Goal: Complete application form

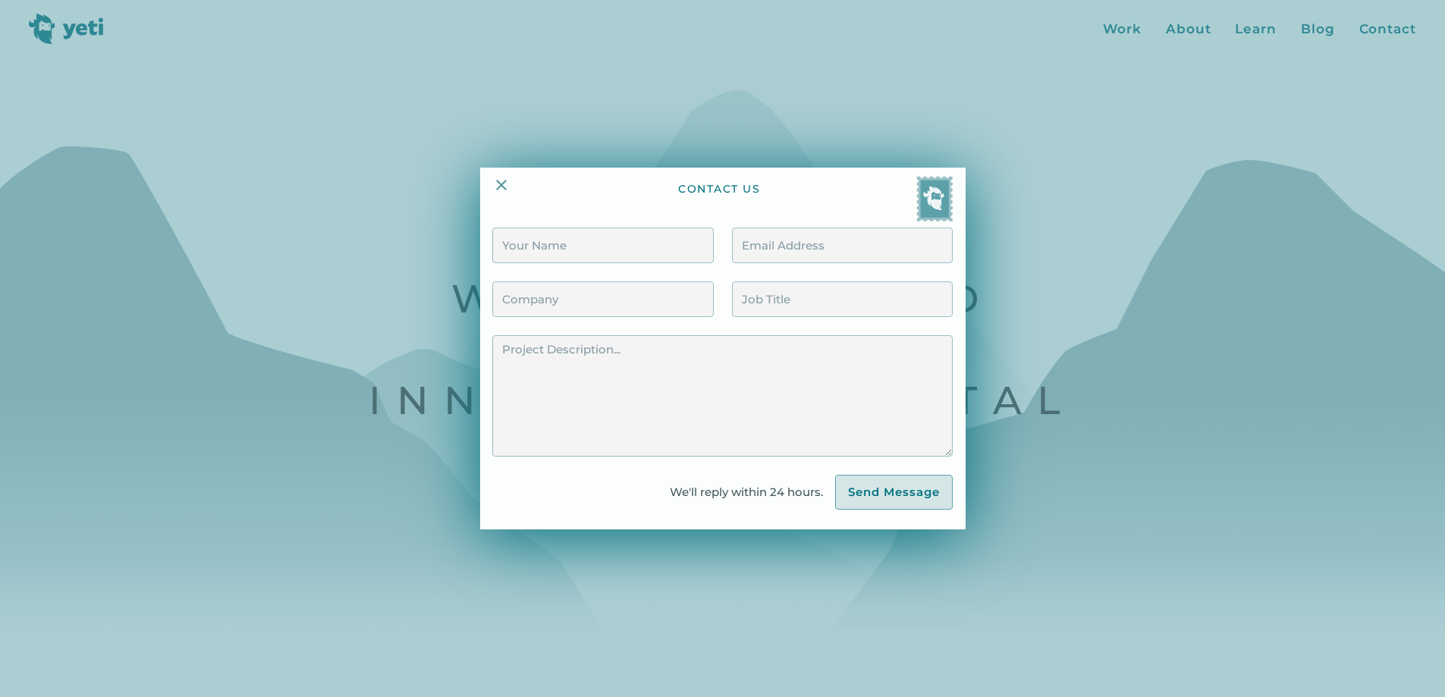
scroll to position [1192, 0]
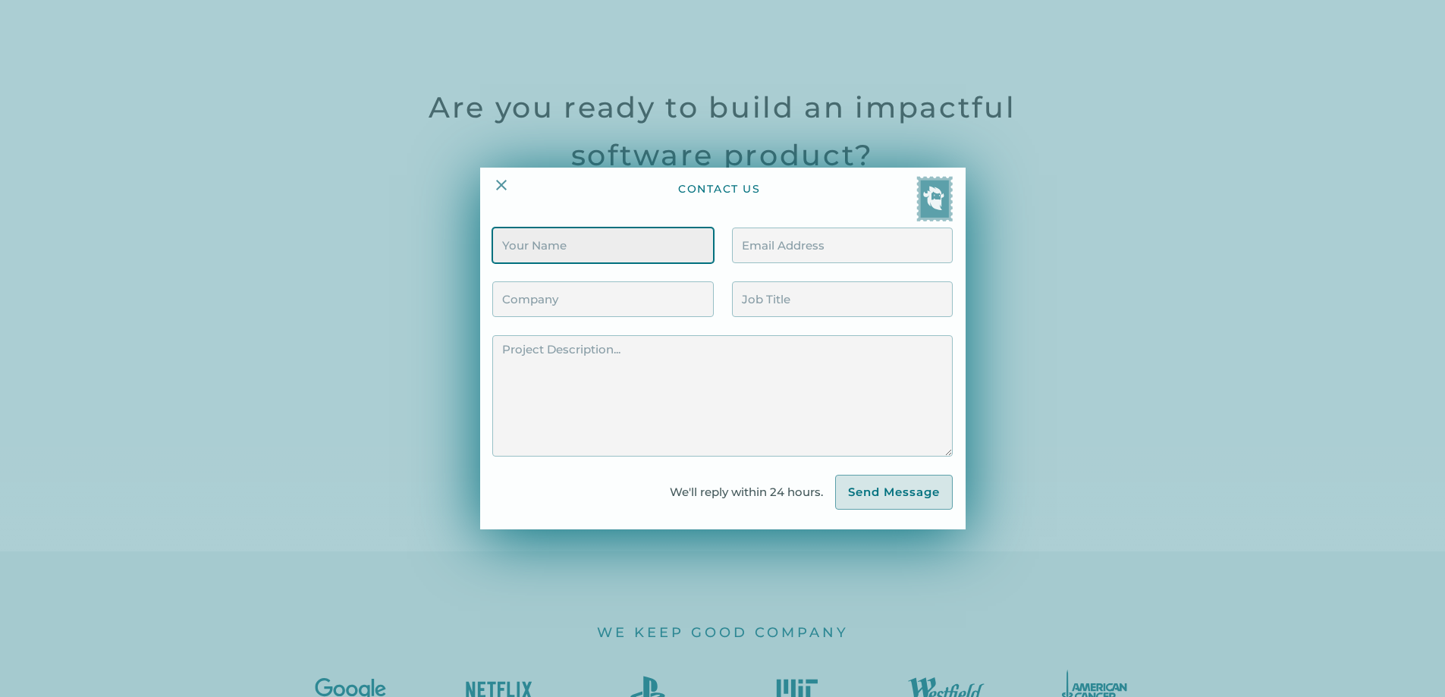
click at [525, 253] on input "Contact Form" at bounding box center [602, 246] width 221 height 36
type input "[PERSON_NAME]"
type input "[EMAIL_ADDRESS][DOMAIN_NAME]"
type input "[PERSON_NAME]"
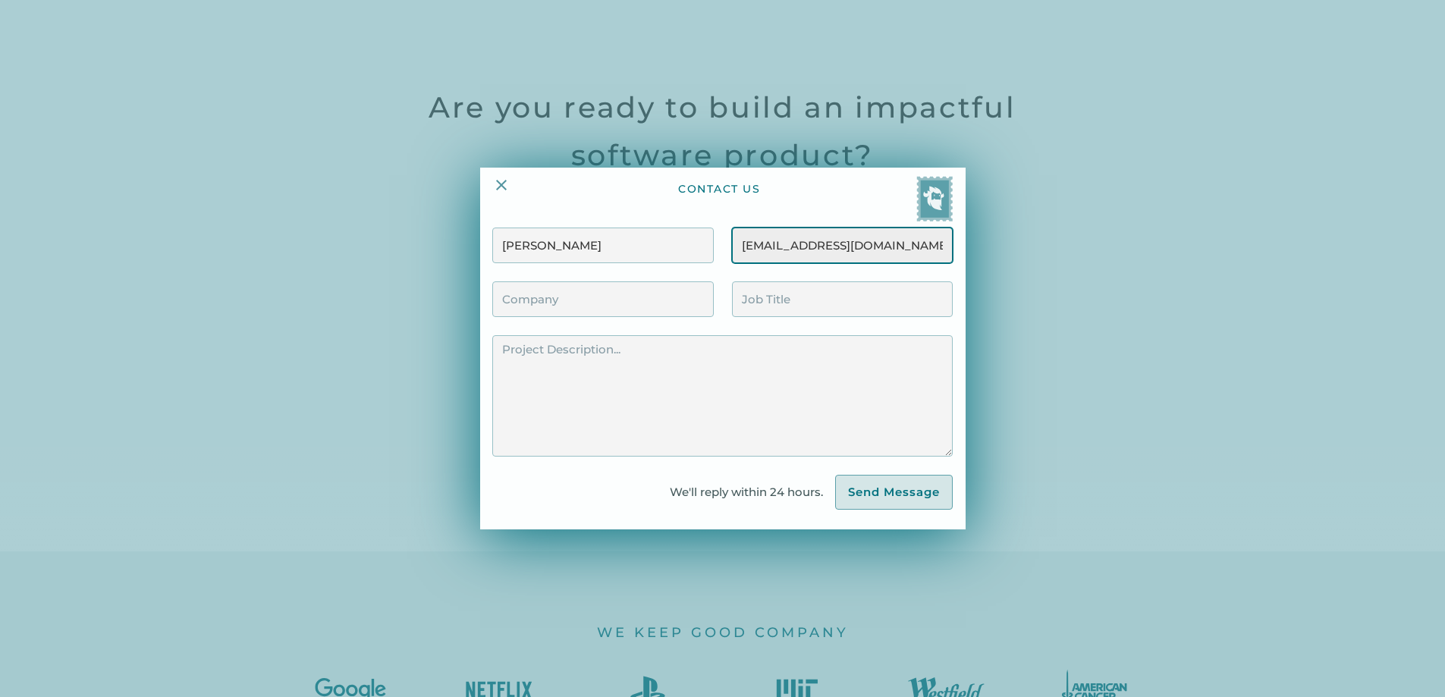
click at [890, 246] on input "[EMAIL_ADDRESS][DOMAIN_NAME]" at bounding box center [842, 246] width 221 height 36
type input "[EMAIL_ADDRESS][DOMAIN_NAME]"
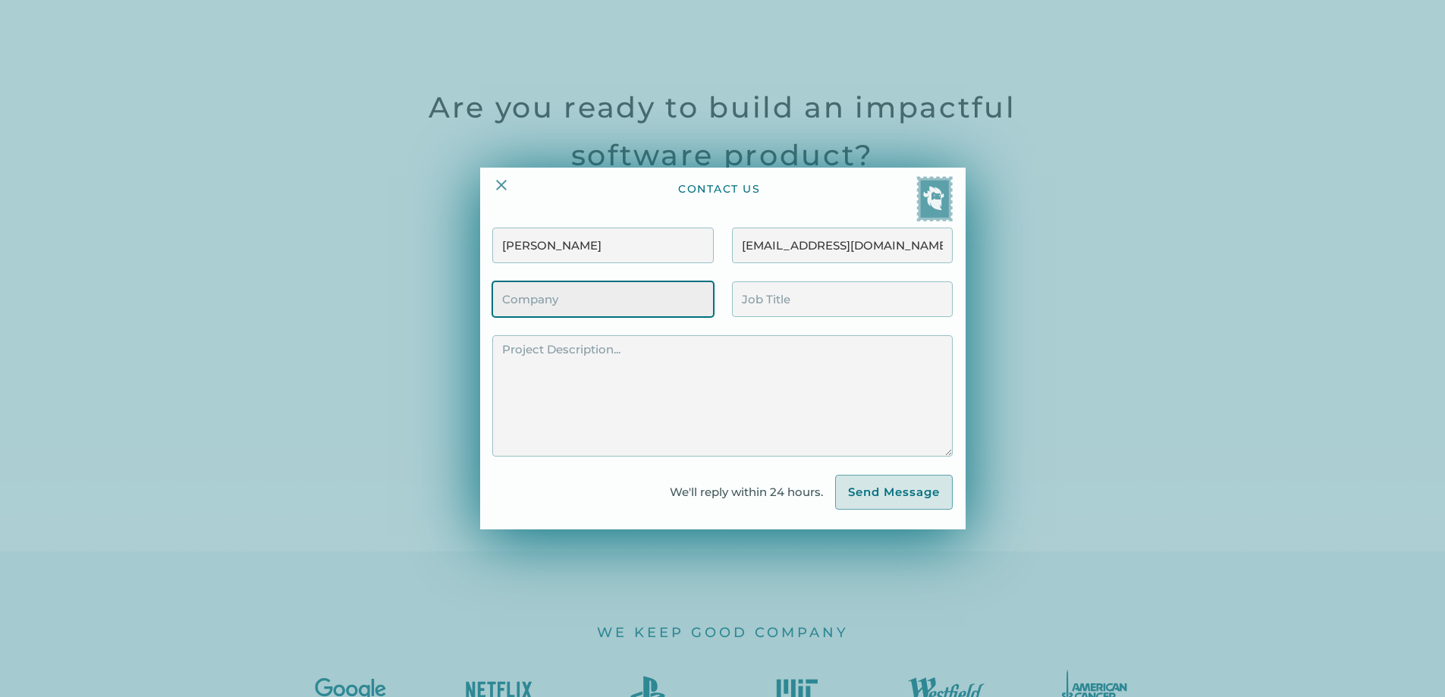
click at [555, 294] on input "Contact Form" at bounding box center [602, 299] width 221 height 36
type input "Exploring Remote Opportunities"
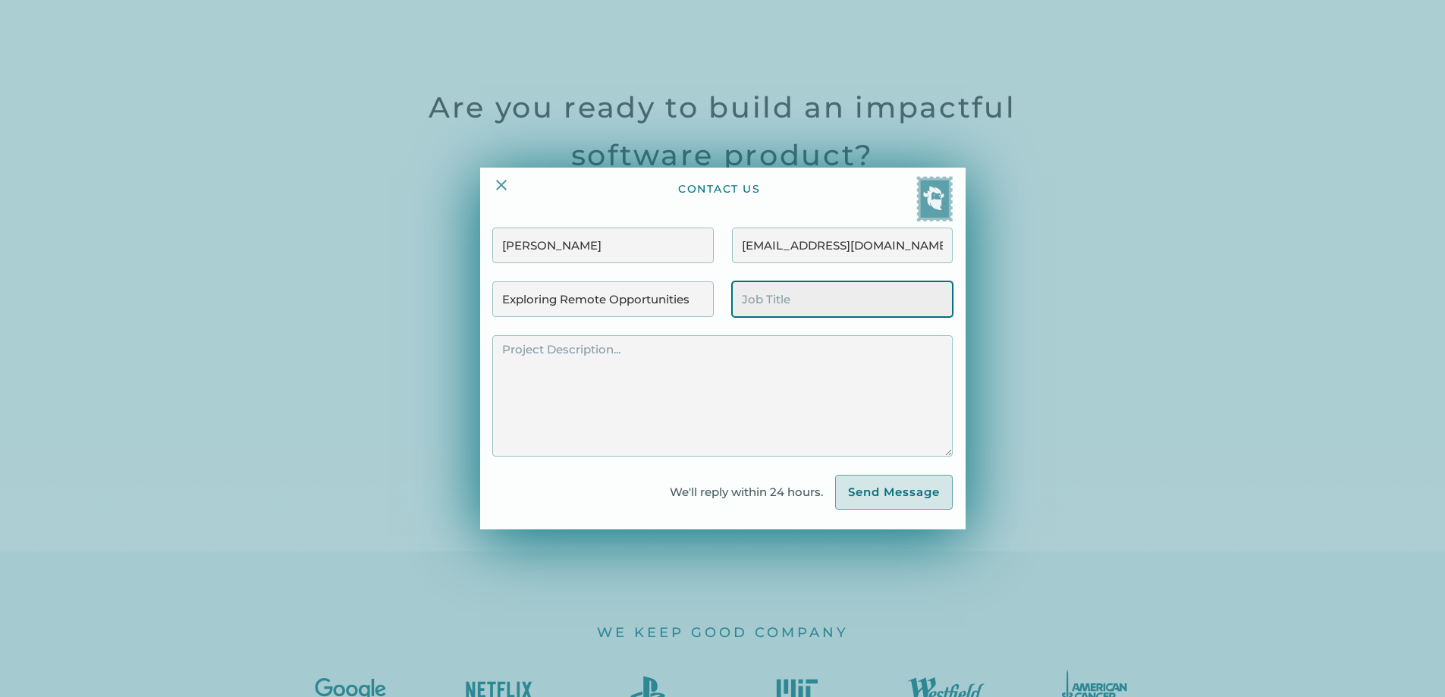
drag, startPoint x: 781, startPoint y: 297, endPoint x: 790, endPoint y: 300, distance: 9.4
click at [781, 300] on input "Contact Form" at bounding box center [842, 299] width 221 height 36
type input "Senior Web Developer/Designer"
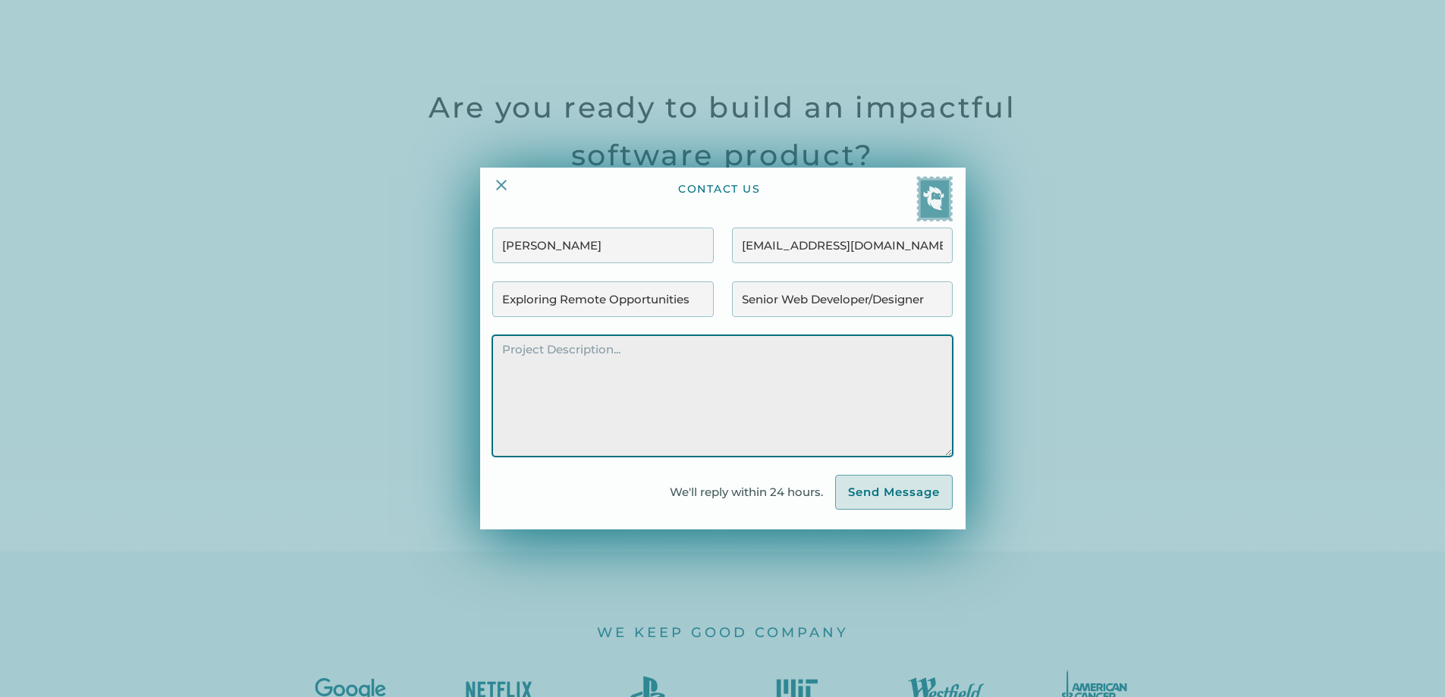
click at [589, 377] on textarea "Contact Form" at bounding box center [722, 395] width 460 height 121
click at [519, 380] on textarea "Contact Form" at bounding box center [722, 395] width 460 height 121
paste textarea "[URL][DOMAIN_NAME]"
click at [551, 390] on textarea "[URL][DOMAIN_NAME]" at bounding box center [722, 395] width 460 height 121
paste textarea "Hi there, I hope you're doing well. I'm a Senior Web Developer/Designer with a …"
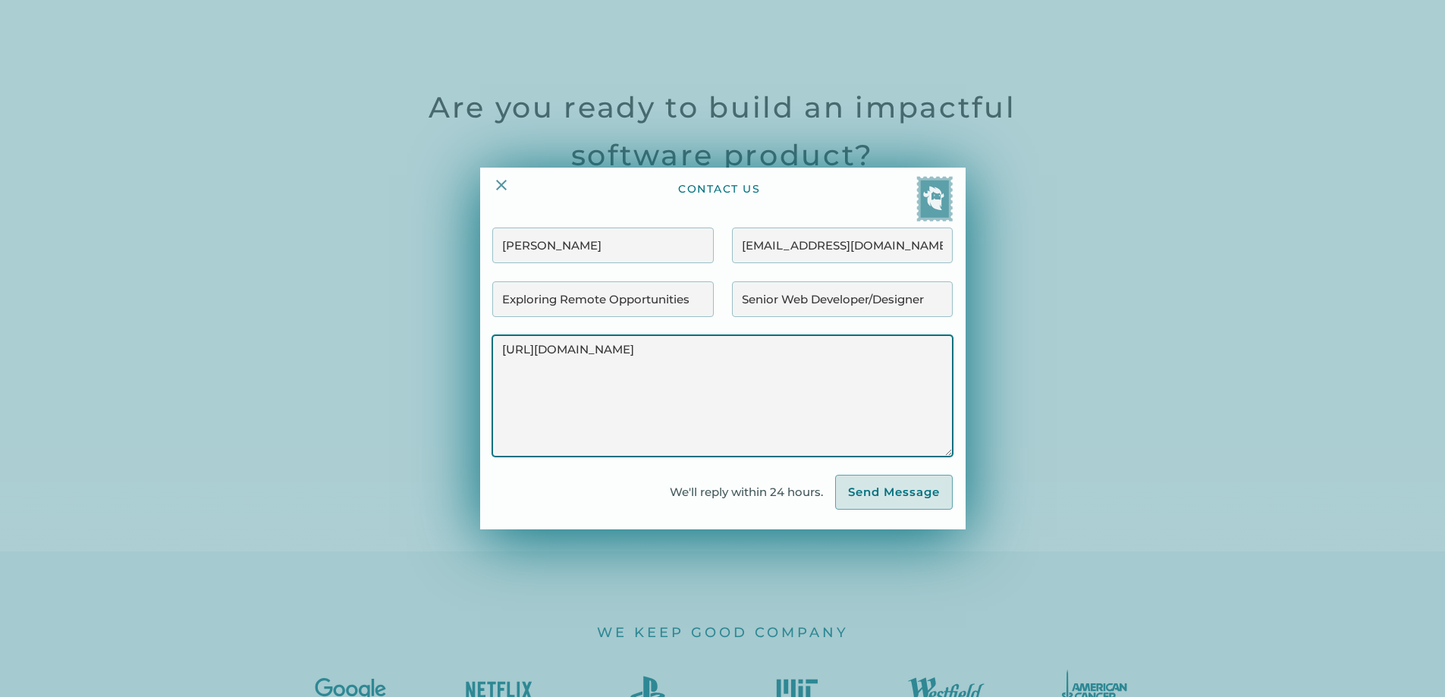
drag, startPoint x: 649, startPoint y: 351, endPoint x: 447, endPoint y: 367, distance: 203.2
click at [447, 367] on div "contact us [PERSON_NAME] A [EMAIL_ADDRESS][DOMAIN_NAME] Exploring Remote Opport…" at bounding box center [722, 348] width 1445 height 697
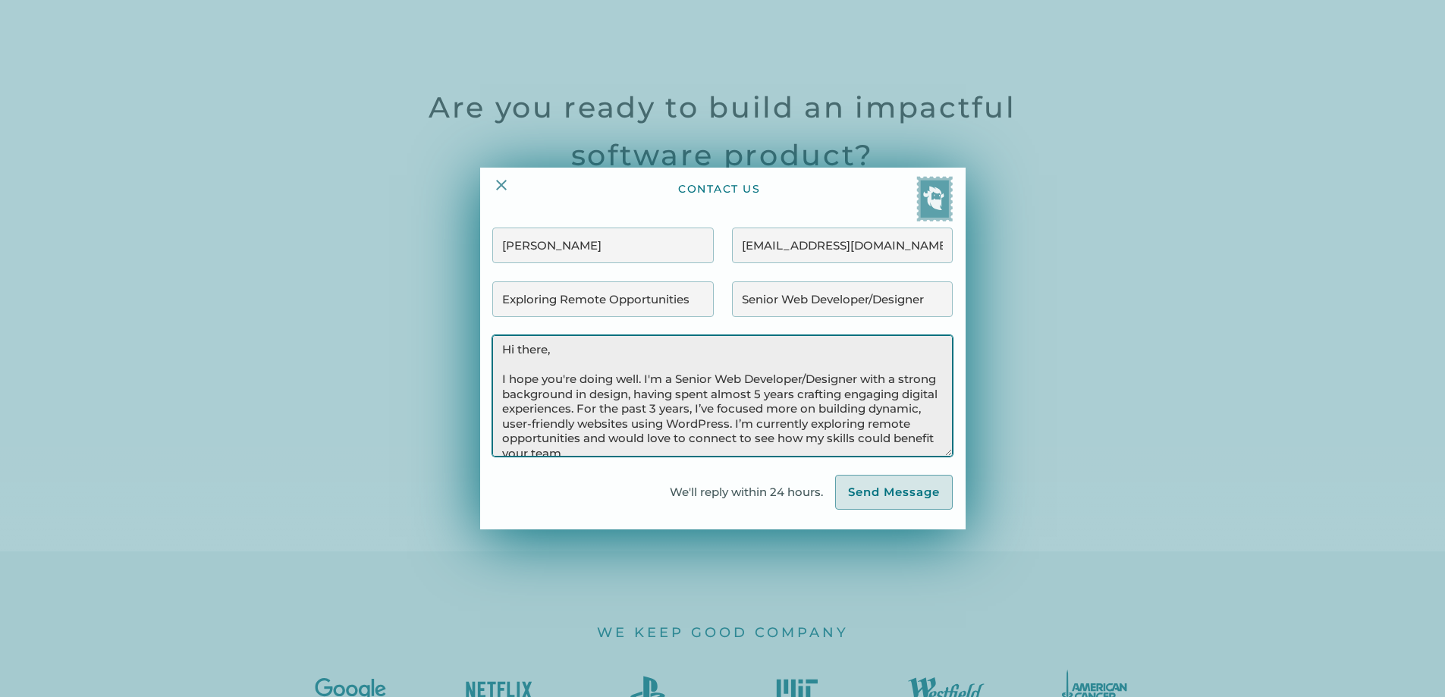
scroll to position [138, 0]
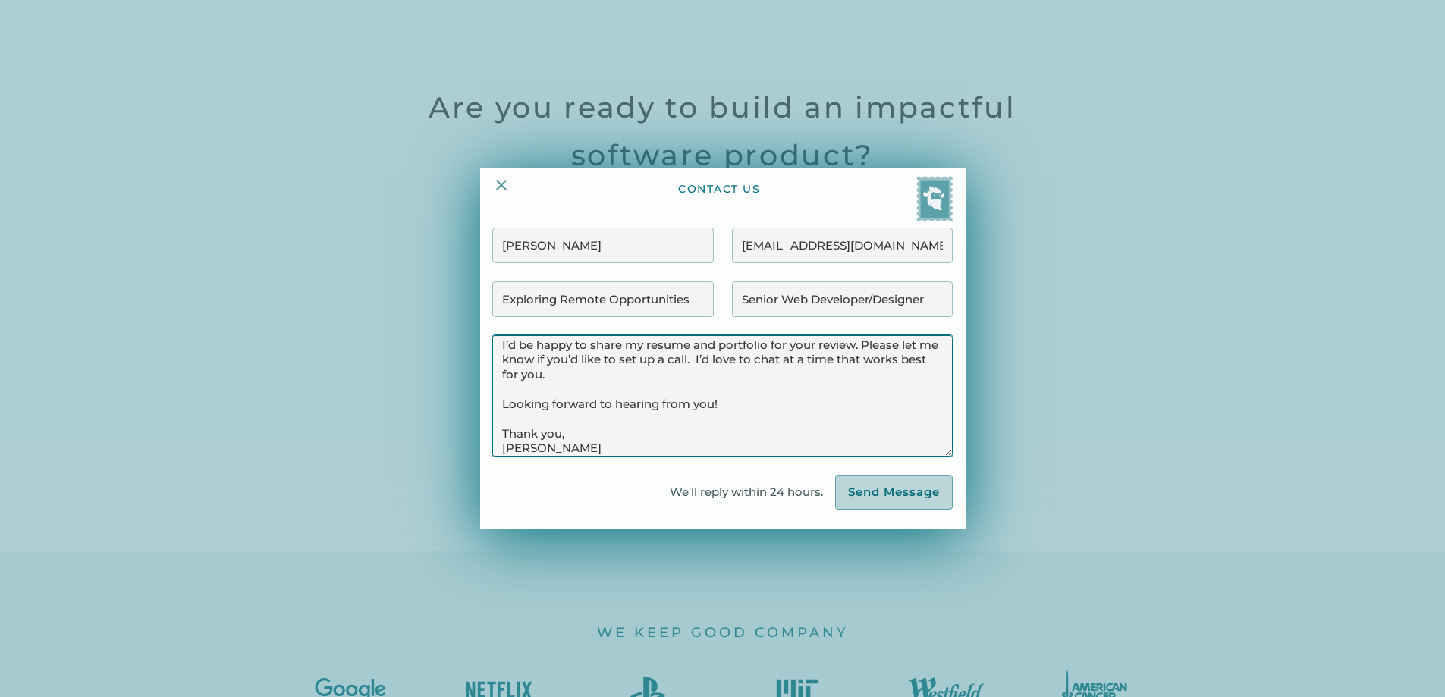
type textarea "Hi there, I hope you're doing well. I'm a Senior Web Developer/Designer with a …"
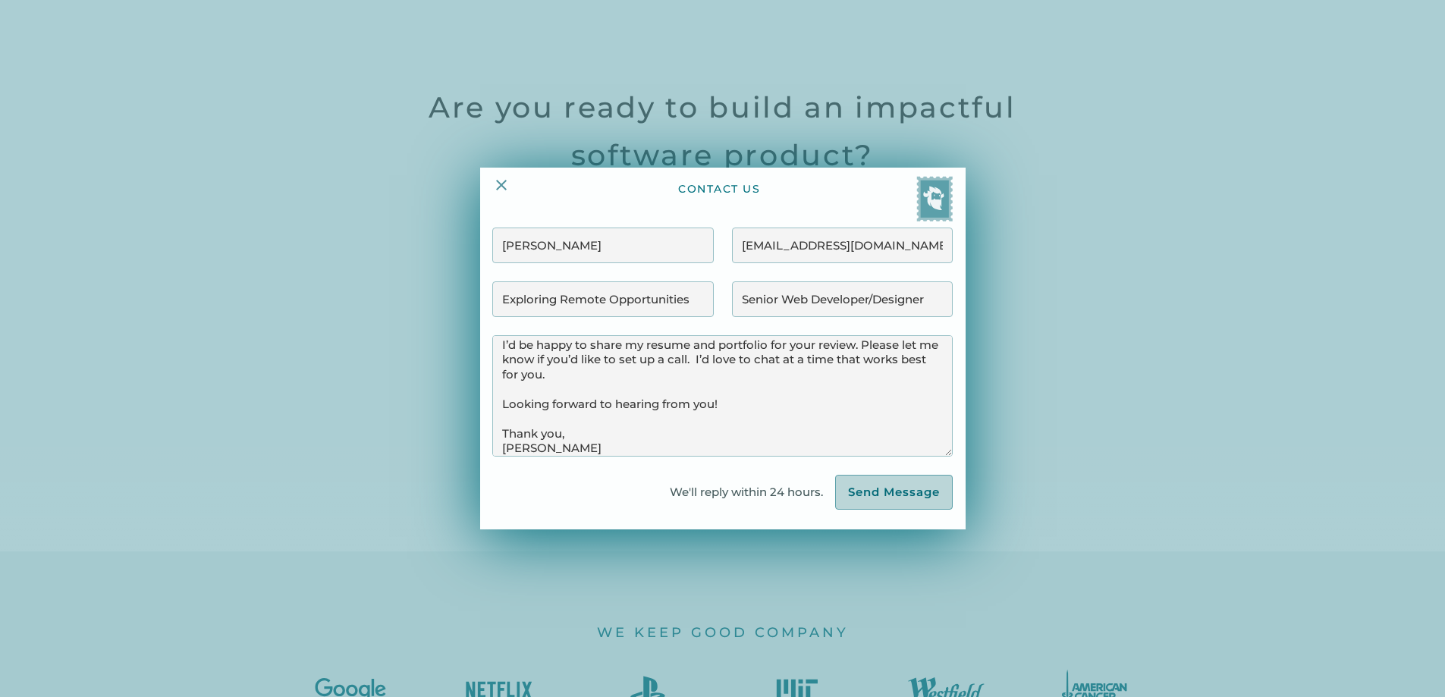
drag, startPoint x: 896, startPoint y: 491, endPoint x: 886, endPoint y: 495, distance: 10.6
click at [895, 492] on input "Send Message" at bounding box center [894, 492] width 118 height 35
